Goal: Book appointment/travel/reservation

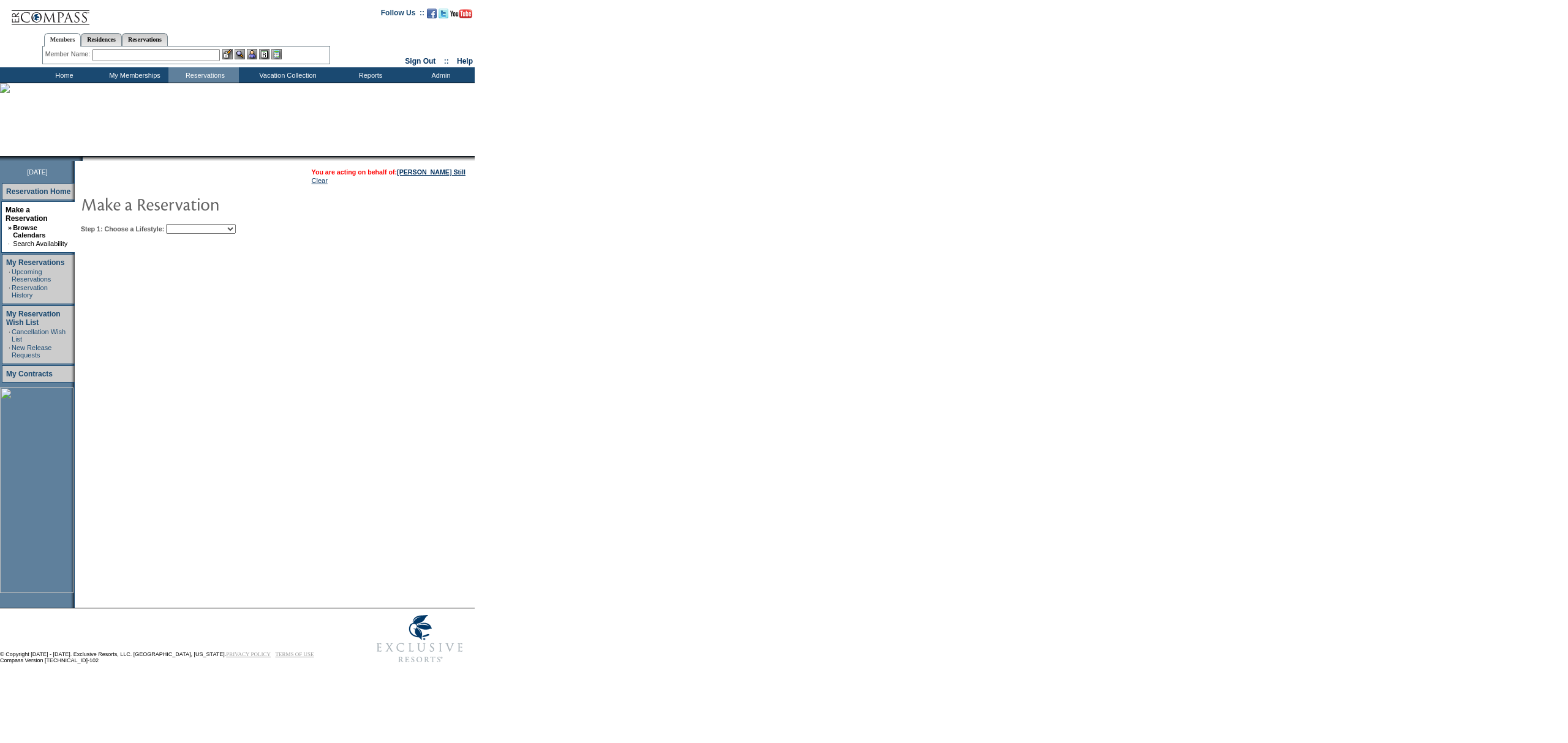
click at [236, 226] on select "Beach Leisure Metropolitan Mountain OIAL for Adventure OIAL for Couples OIAL fo…" at bounding box center [201, 228] width 70 height 10
select select "Mountain"
click at [187, 224] on select "Beach Leisure Metropolitan Mountain OIAL for Adventure OIAL for Couples OIAL fo…" at bounding box center [201, 228] width 70 height 10
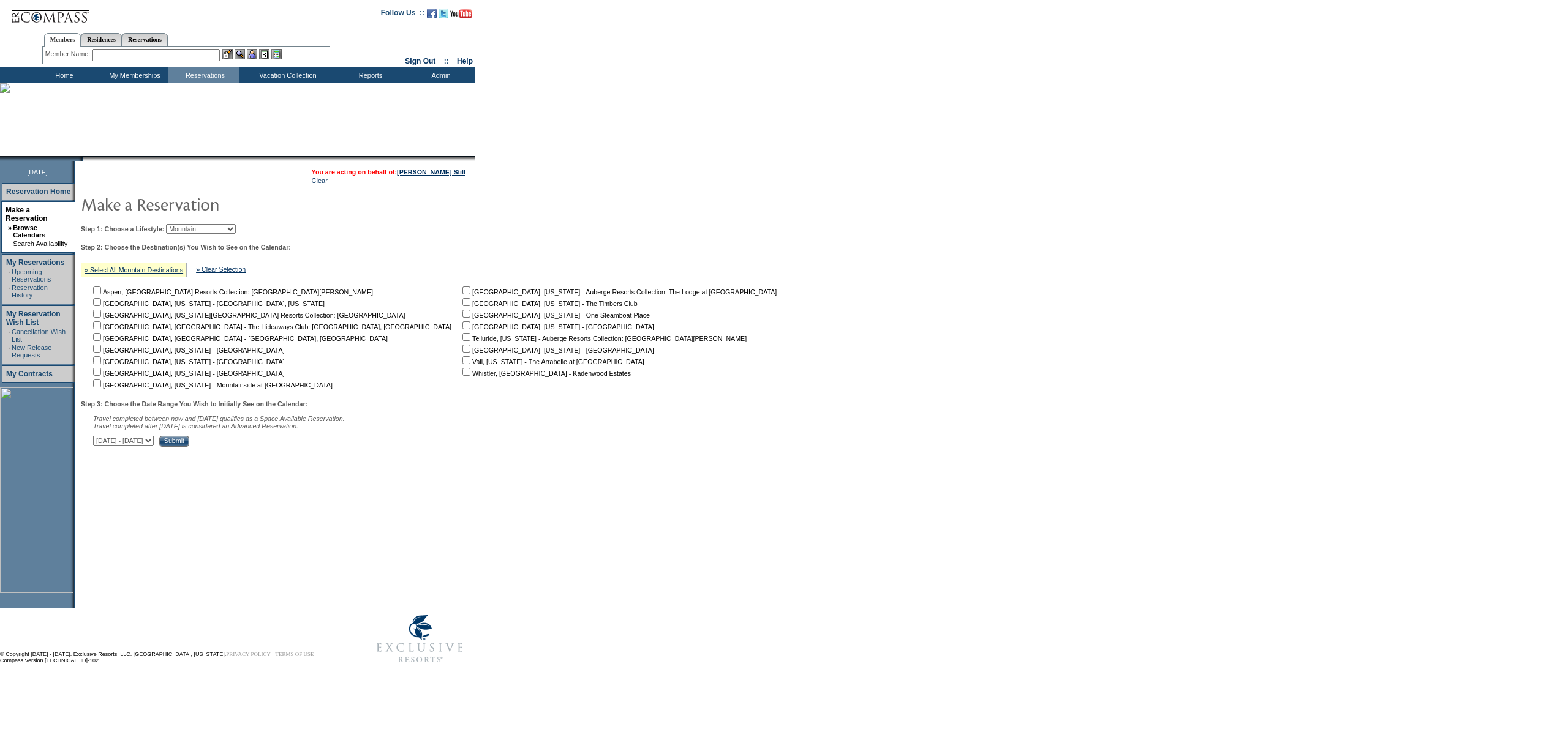
click at [462, 374] on input "checkbox" at bounding box center [466, 372] width 8 height 8
checkbox input "true"
click at [281, 437] on div "Step 3: Choose the Date Range You Wish to Initially See on the Calendar: Travel…" at bounding box center [434, 424] width 705 height 47
click at [190, 444] on input "Submit" at bounding box center [173, 441] width 30 height 11
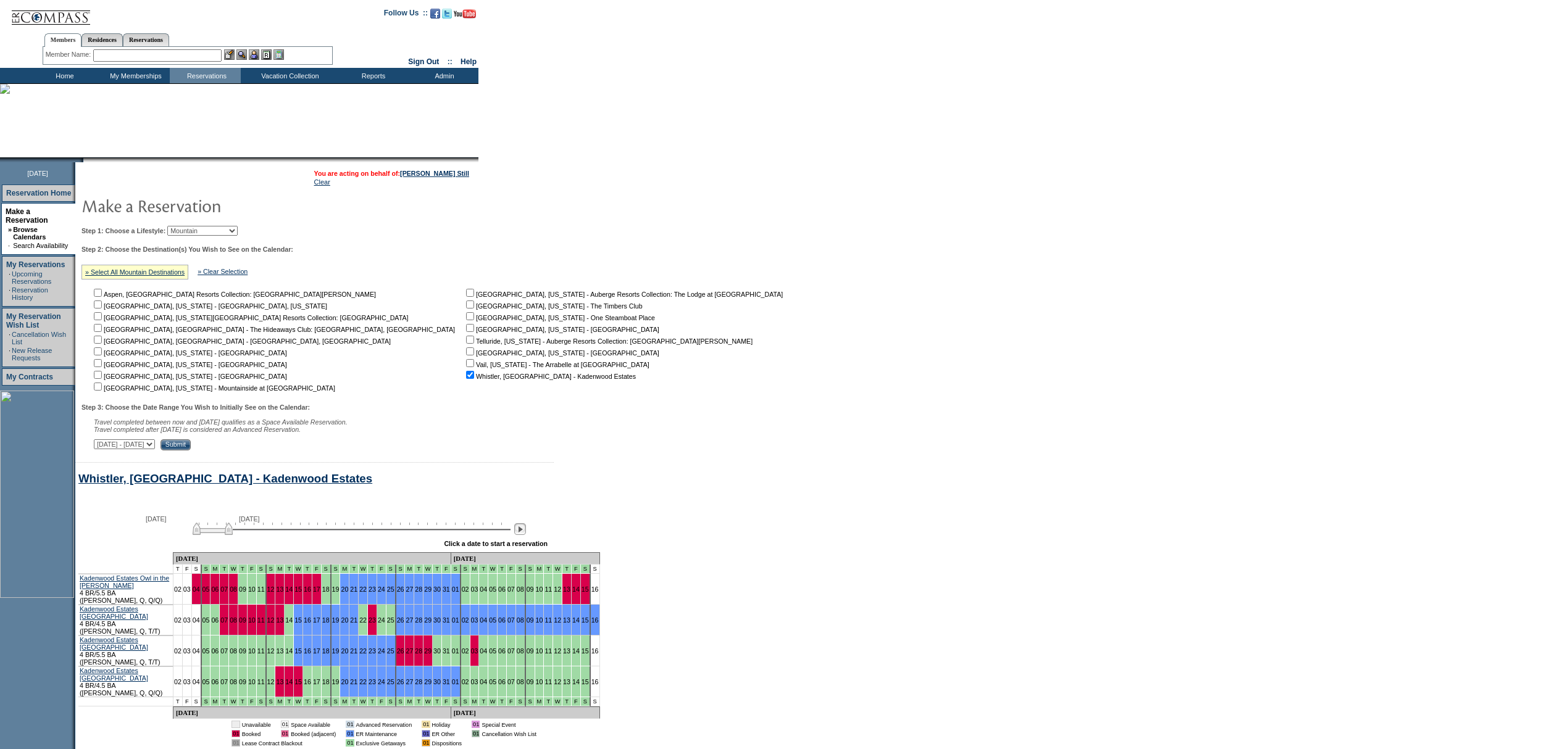
click at [524, 532] on img at bounding box center [520, 529] width 12 height 12
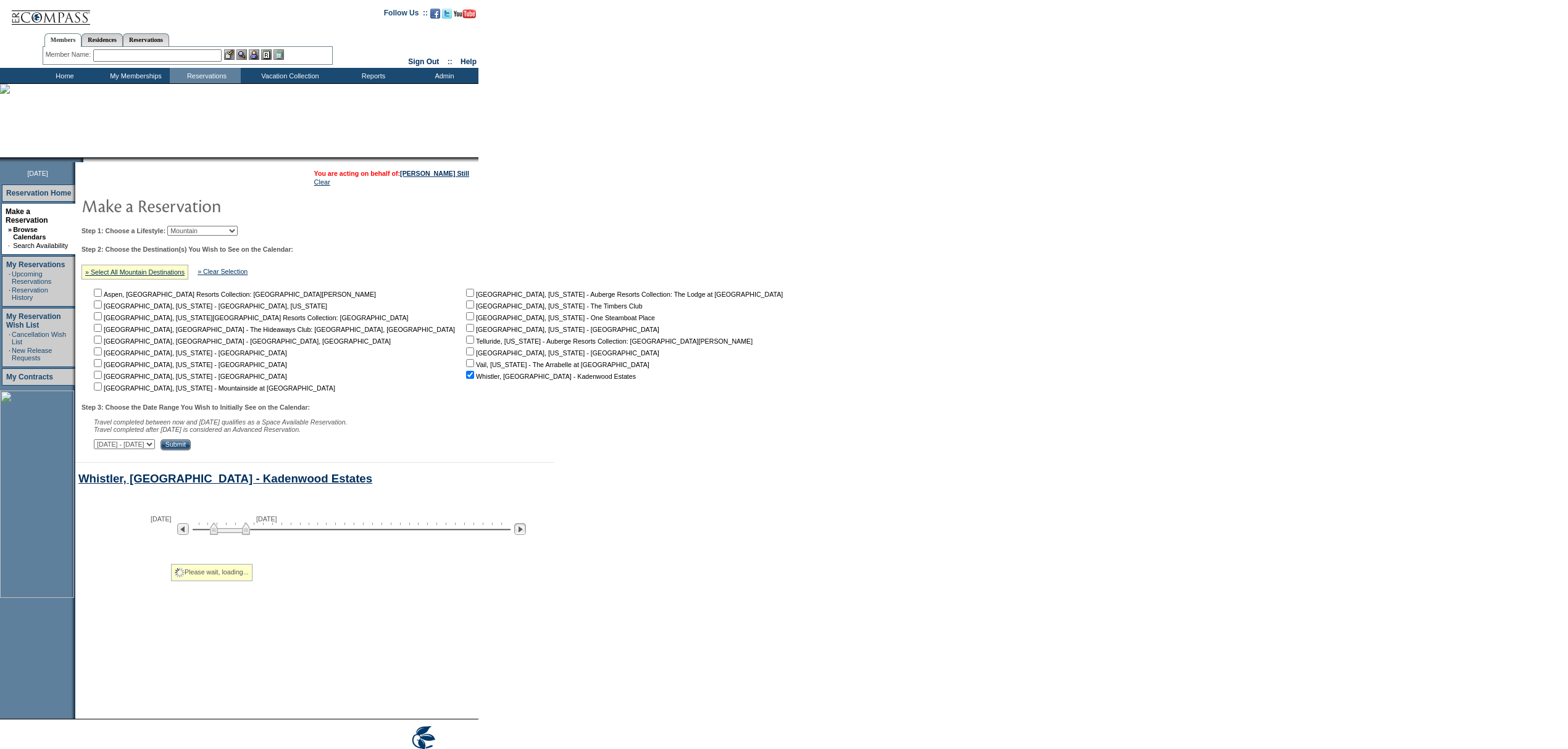
click at [524, 532] on img at bounding box center [520, 529] width 12 height 12
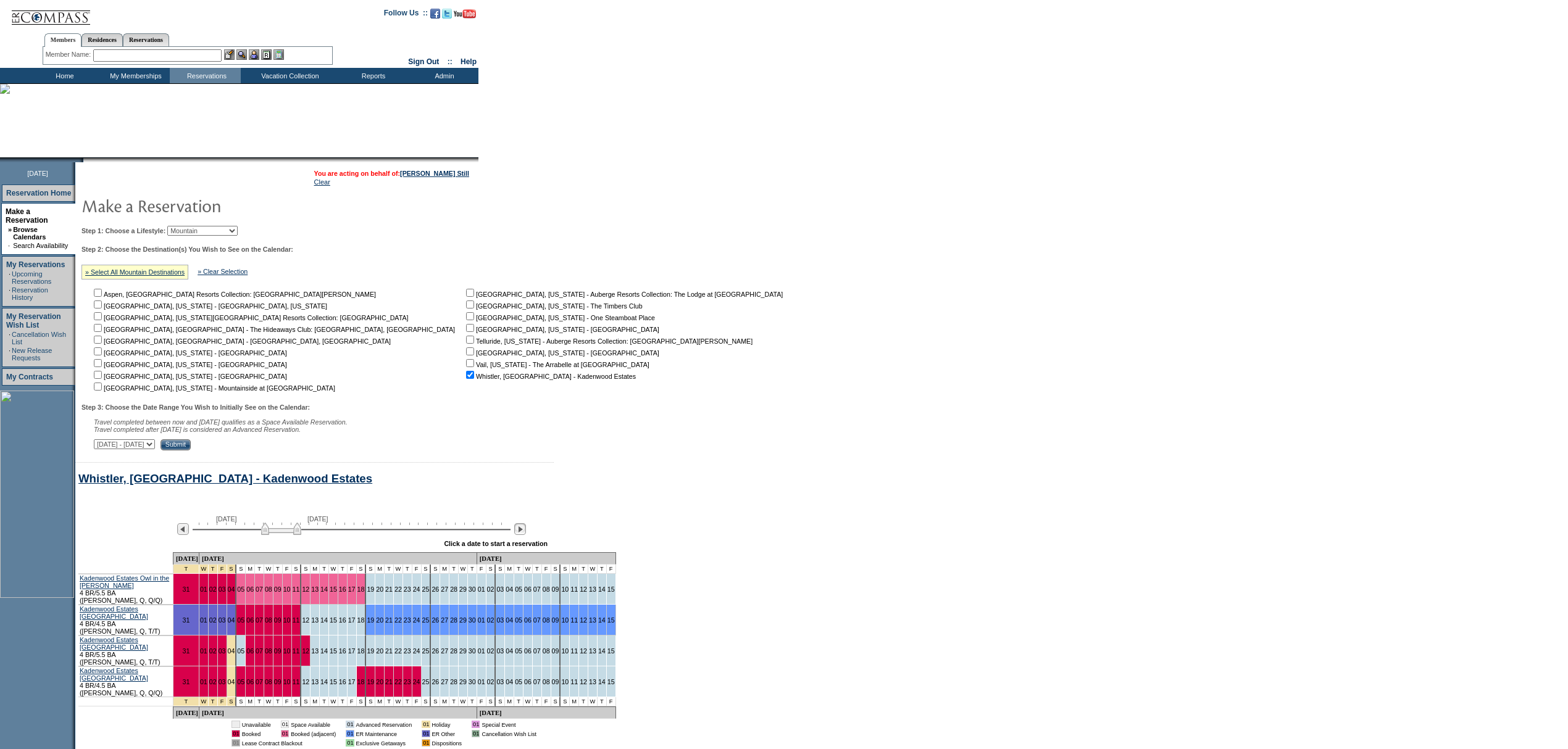
click at [524, 532] on img at bounding box center [520, 529] width 12 height 12
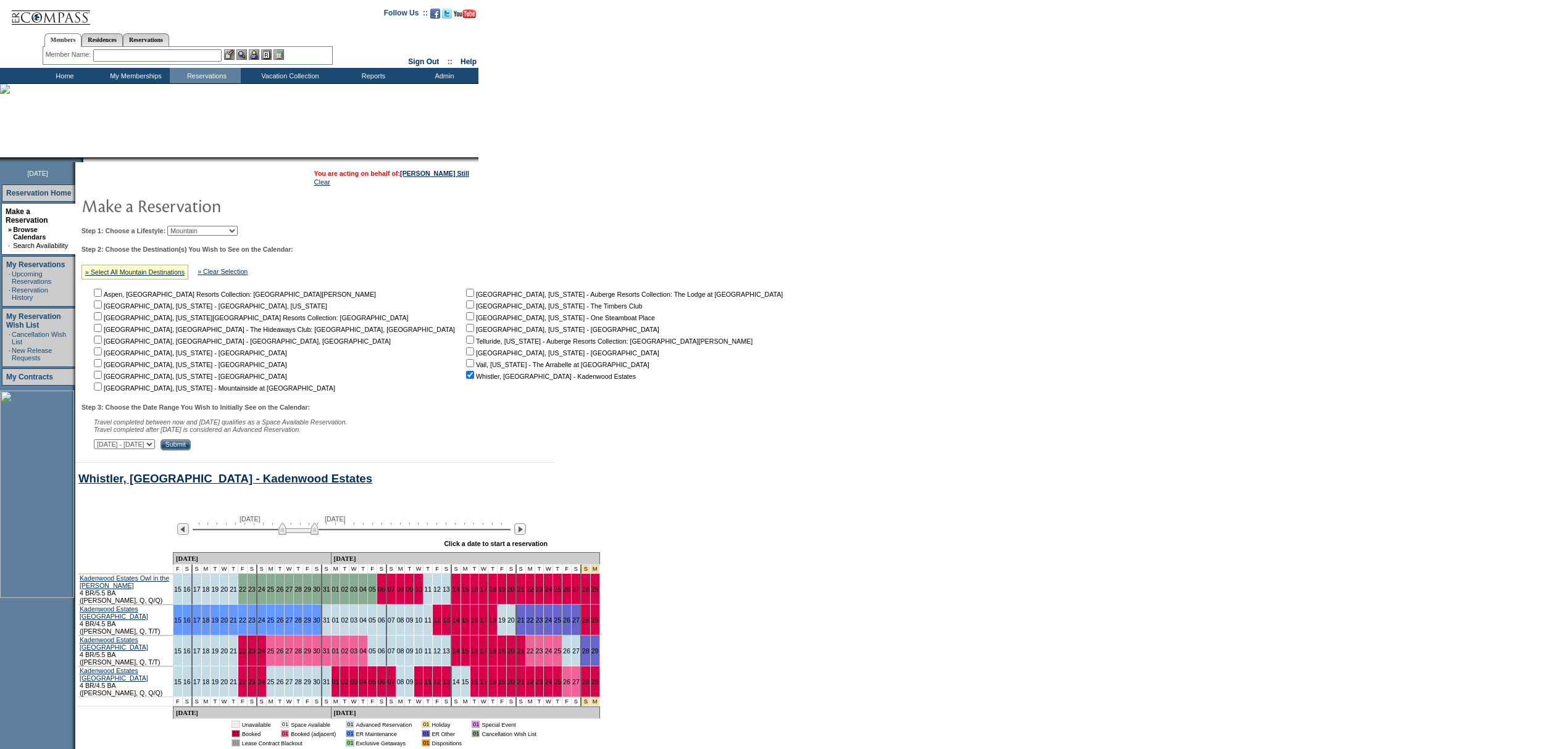
click at [60, 73] on td "Home" at bounding box center [64, 76] width 71 height 15
